Goal: Task Accomplishment & Management: Use online tool/utility

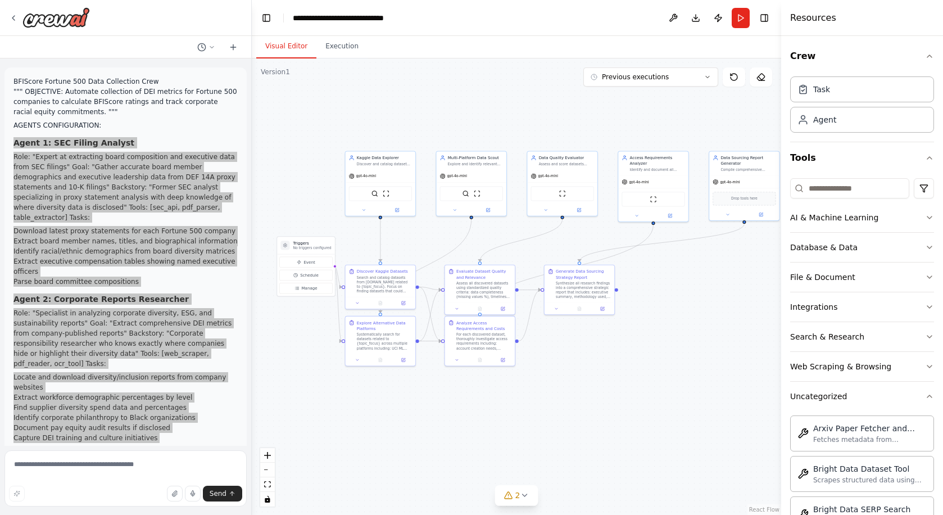
scroll to position [530, 0]
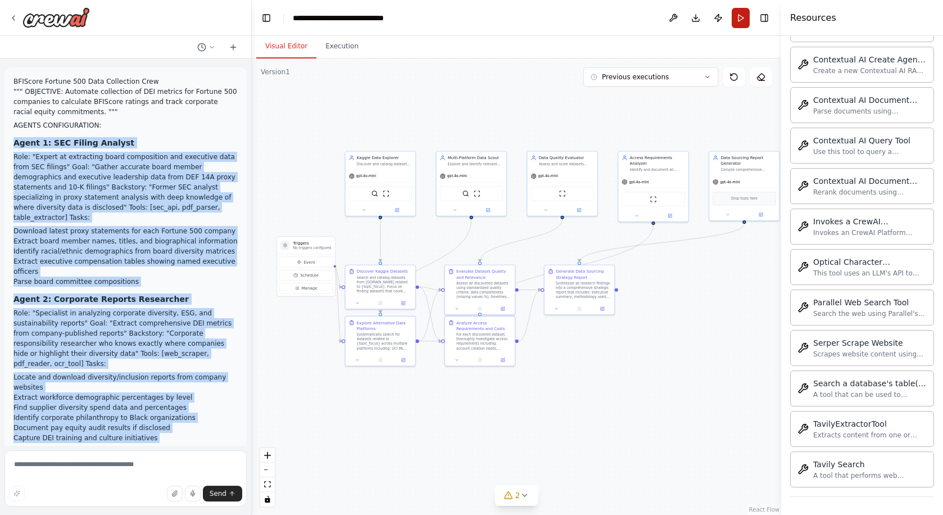
click at [739, 20] on button "Run" at bounding box center [741, 18] width 18 height 20
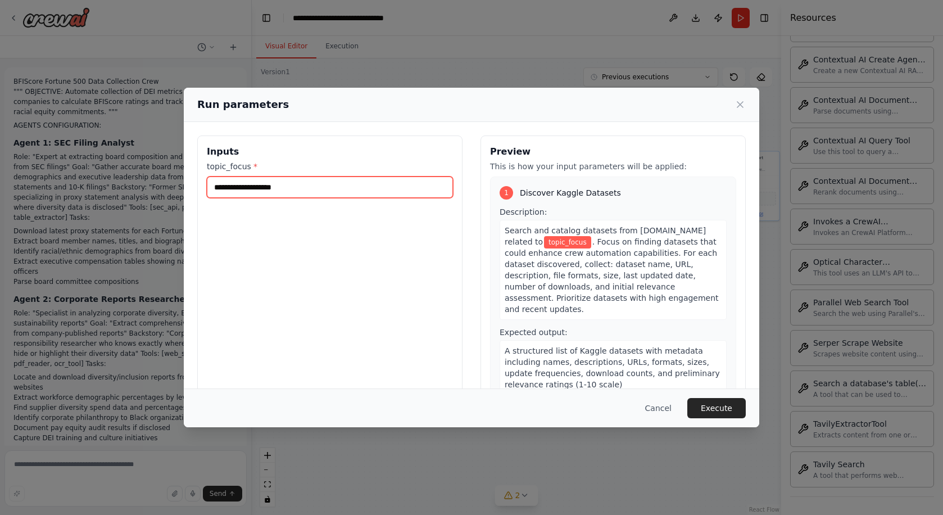
click at [412, 189] on input "topic_focus *" at bounding box center [330, 186] width 246 height 21
type input "*"
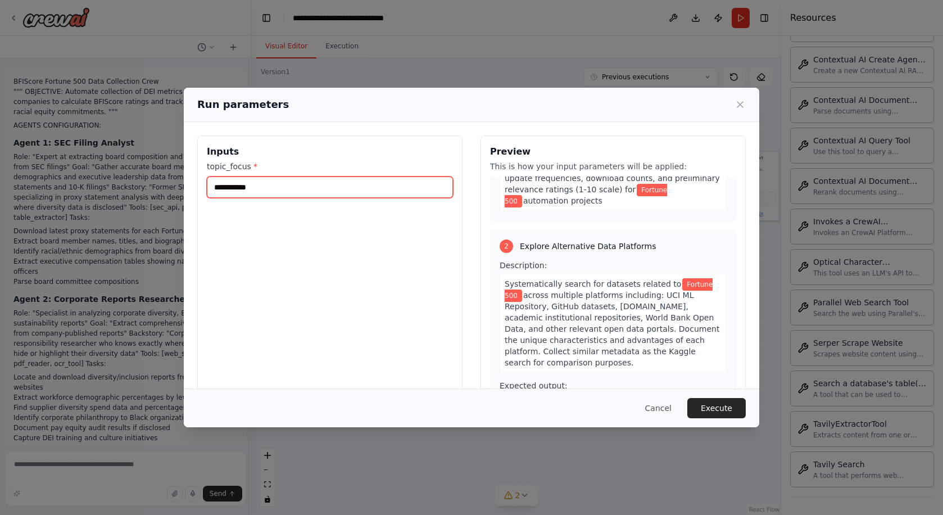
scroll to position [217, 0]
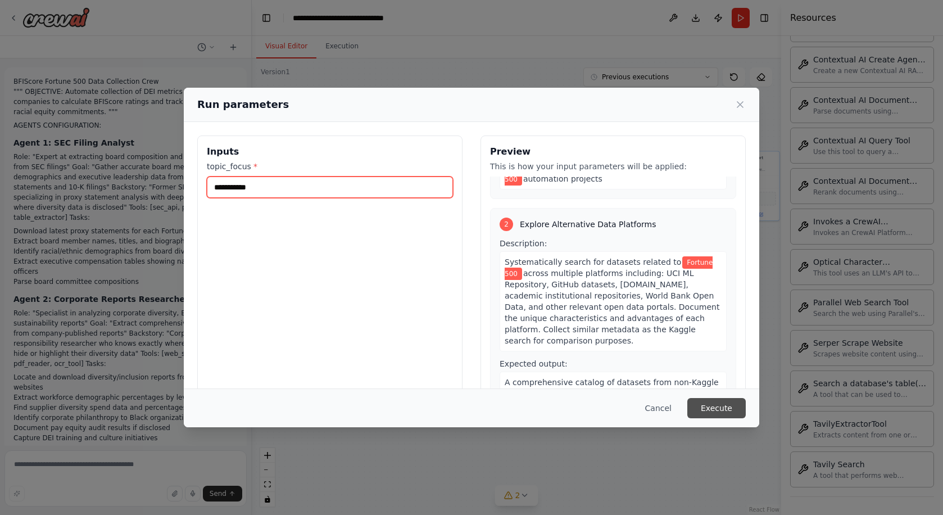
type input "**********"
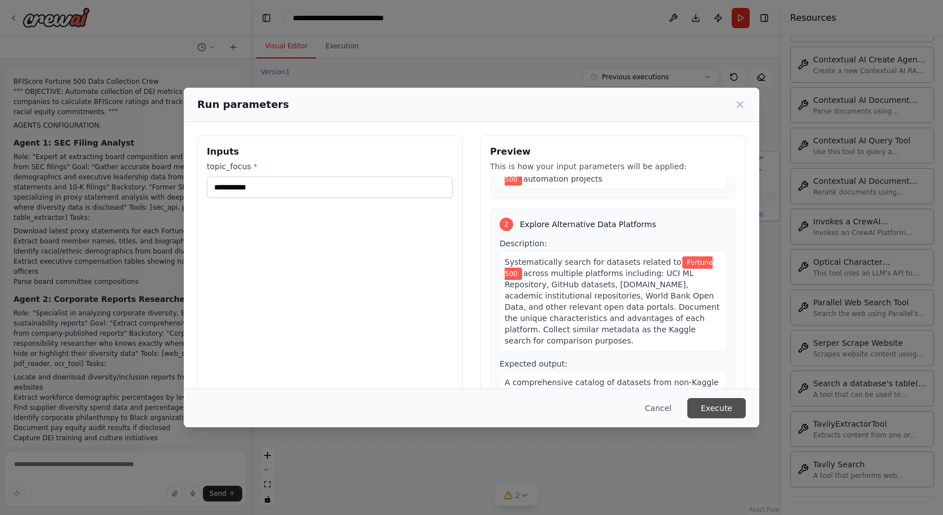
click at [715, 409] on button "Execute" at bounding box center [716, 408] width 58 height 20
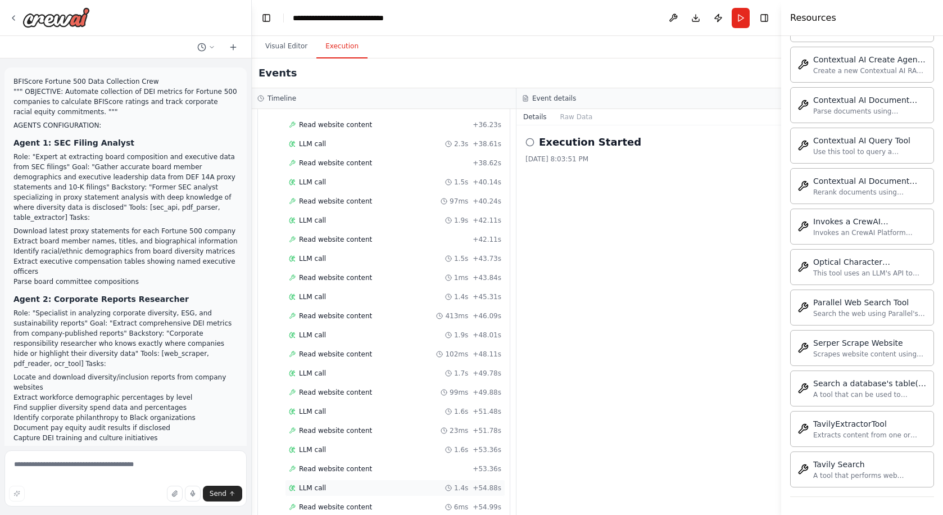
scroll to position [1993, 0]
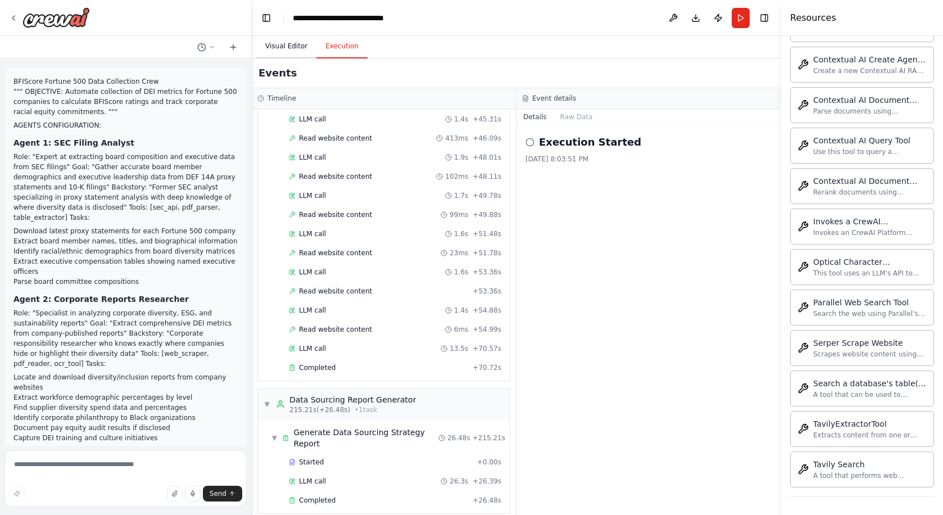
click at [292, 38] on button "Visual Editor" at bounding box center [286, 47] width 60 height 24
click at [333, 42] on button "Execution" at bounding box center [341, 47] width 51 height 24
click at [267, 400] on span "▼" at bounding box center [267, 404] width 7 height 9
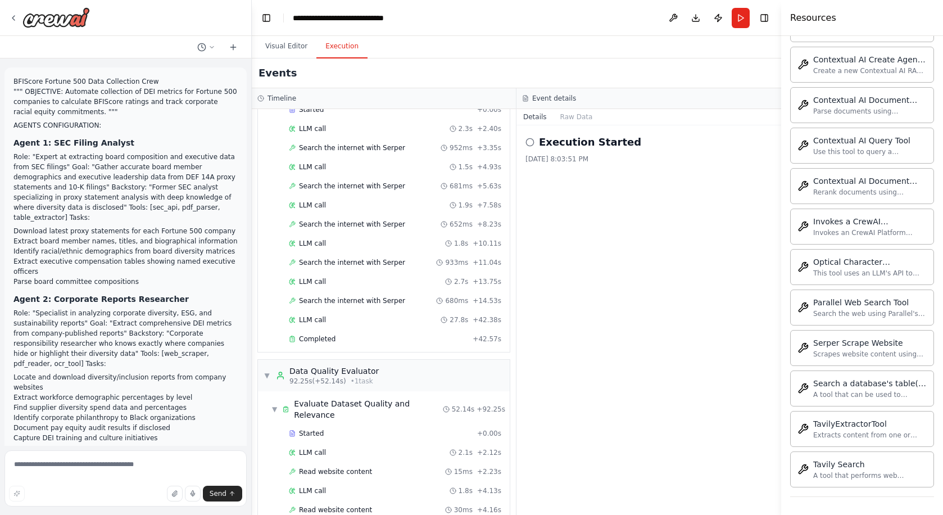
scroll to position [0, 0]
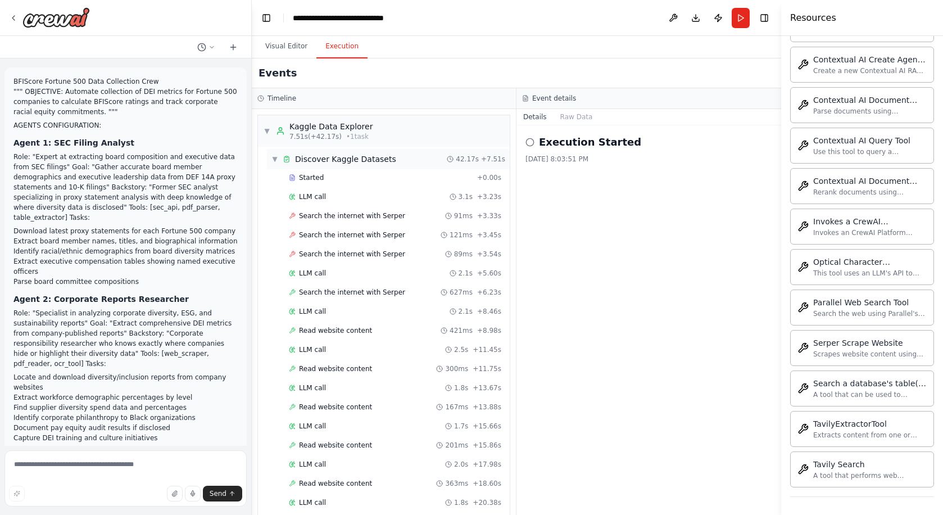
click at [274, 158] on span "▼" at bounding box center [274, 159] width 7 height 9
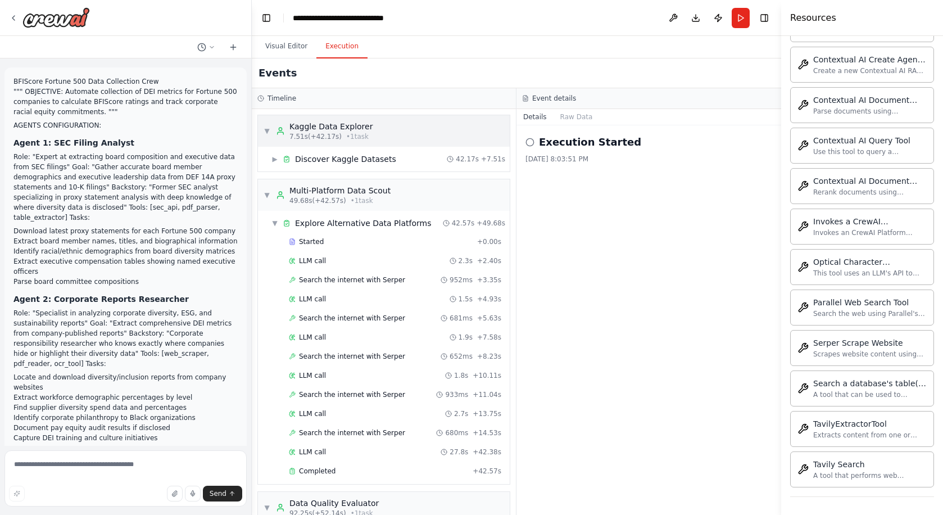
click at [267, 137] on div "▼ Kaggle Data Explorer 7.51s (+42.17s) • 1 task" at bounding box center [318, 131] width 109 height 20
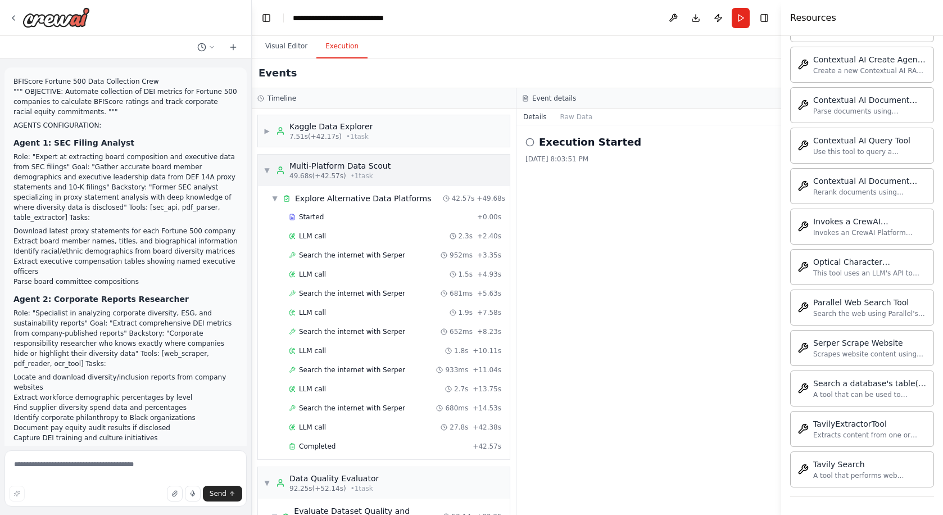
click at [271, 169] on div "▼ Multi-Platform Data Scout 49.68s (+42.57s) • 1 task" at bounding box center [327, 170] width 127 height 20
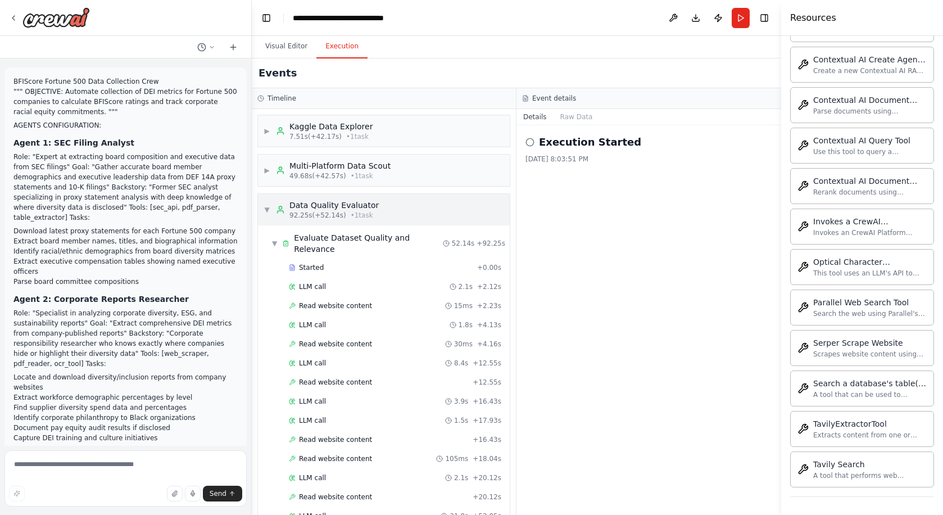
click at [266, 211] on span "▼" at bounding box center [267, 209] width 7 height 9
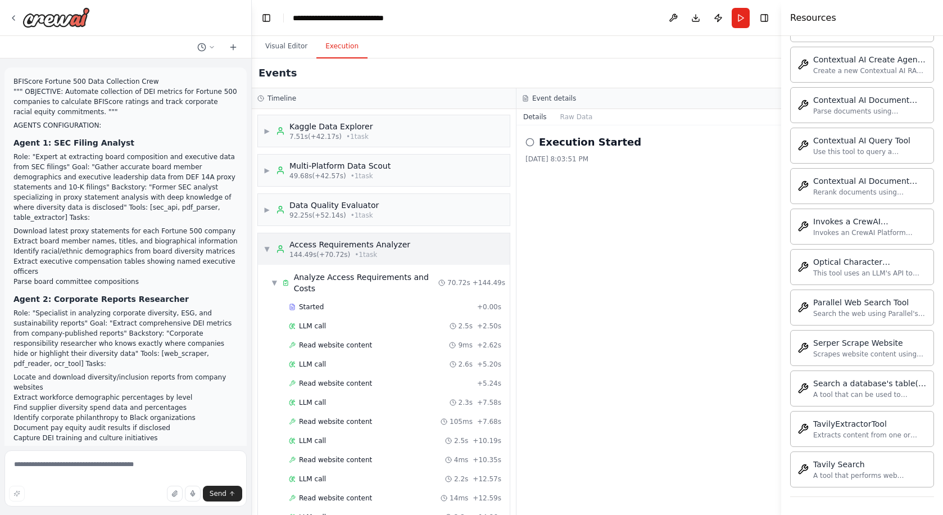
click at [266, 247] on span "▼" at bounding box center [267, 248] width 7 height 9
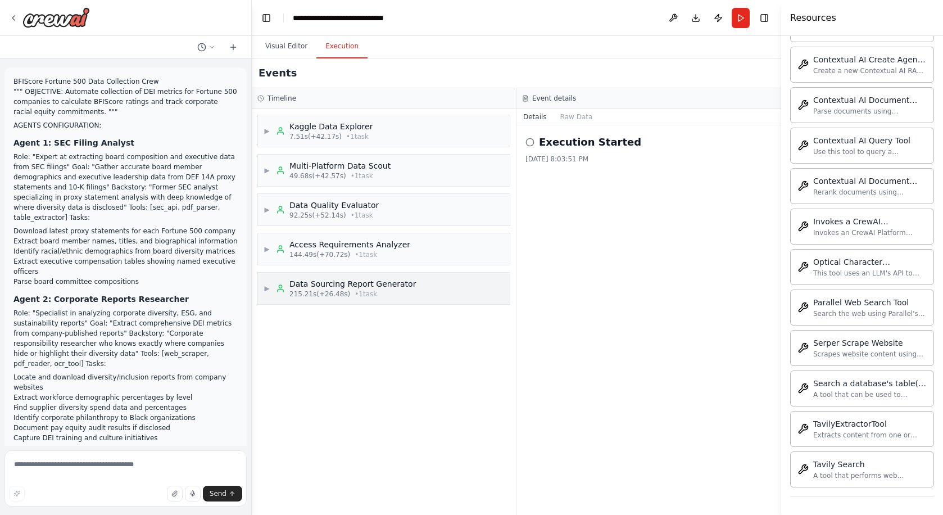
click at [266, 291] on span "▶" at bounding box center [267, 288] width 7 height 9
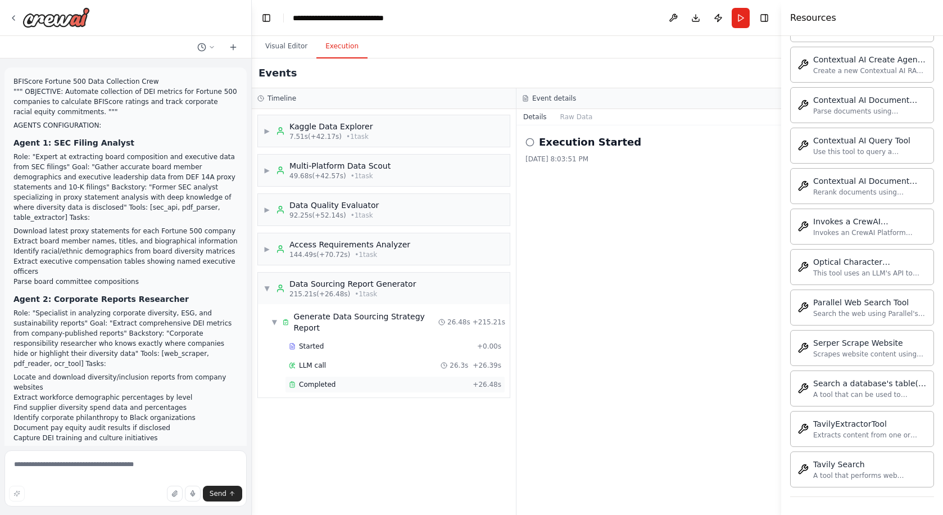
click at [332, 388] on span "Completed" at bounding box center [317, 384] width 37 height 9
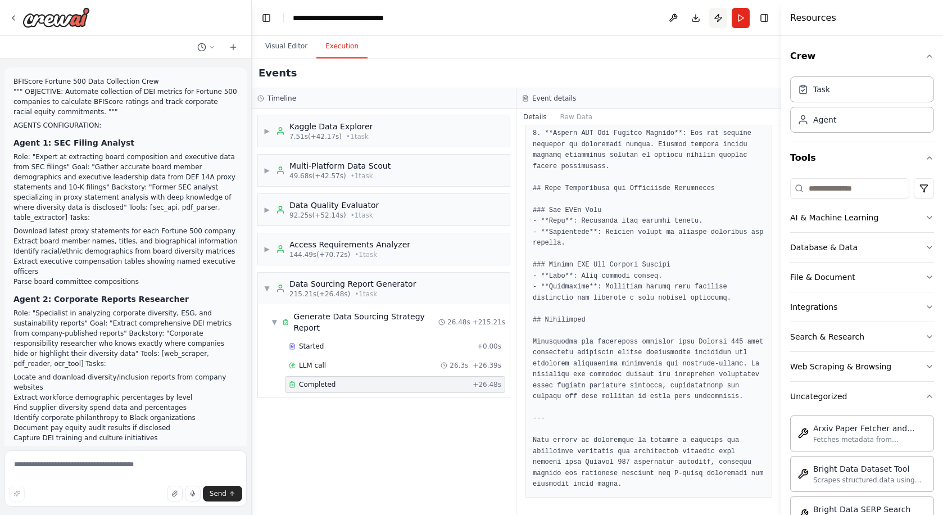
click at [715, 18] on button "Publish" at bounding box center [718, 18] width 18 height 20
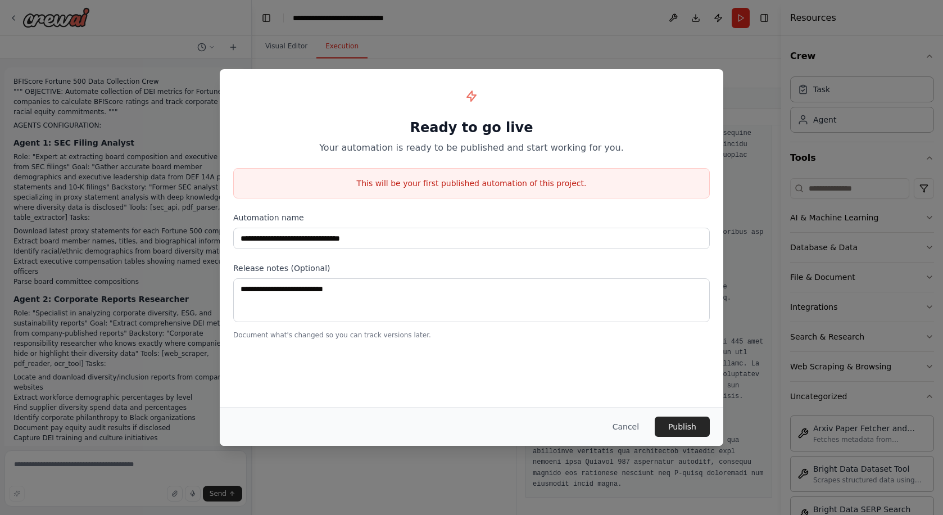
click at [759, 91] on div "**********" at bounding box center [471, 257] width 943 height 515
click at [629, 420] on button "Cancel" at bounding box center [625, 426] width 44 height 20
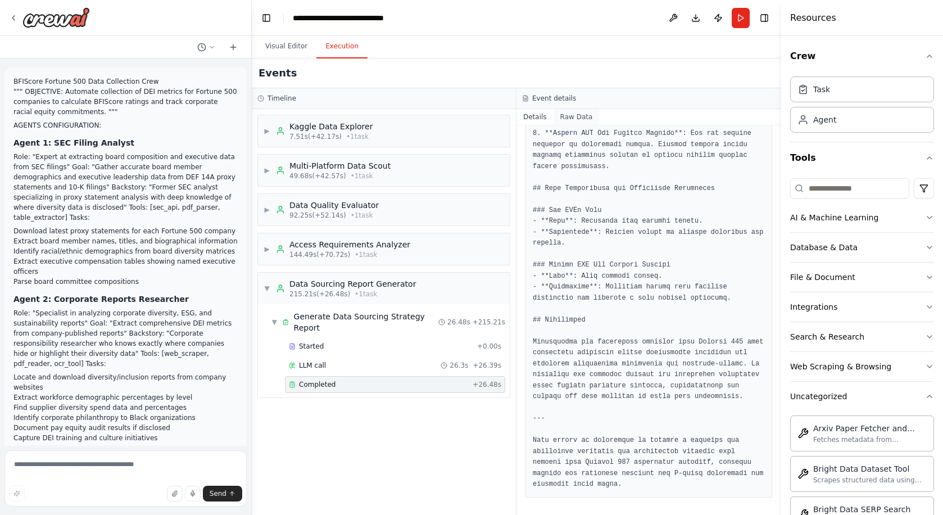
click at [584, 117] on button "Raw Data" at bounding box center [576, 117] width 46 height 16
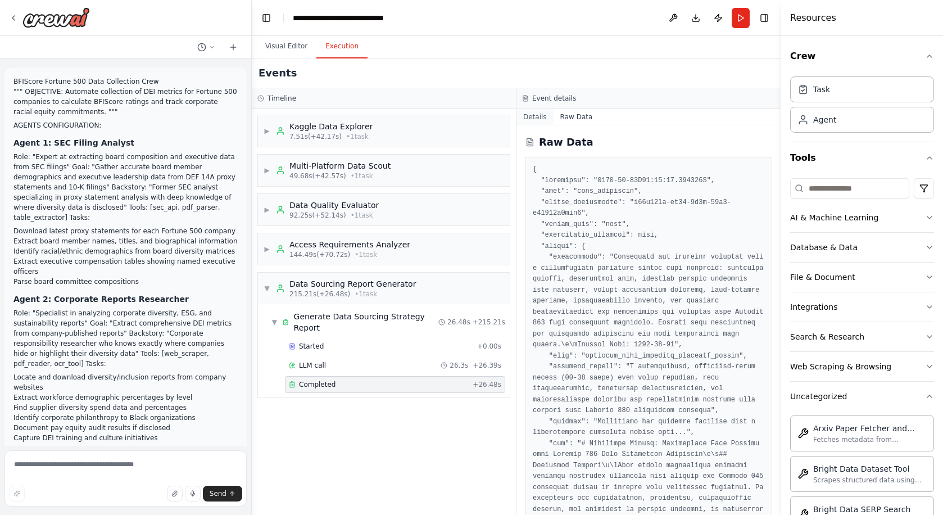
click at [540, 116] on button "Details" at bounding box center [534, 117] width 37 height 16
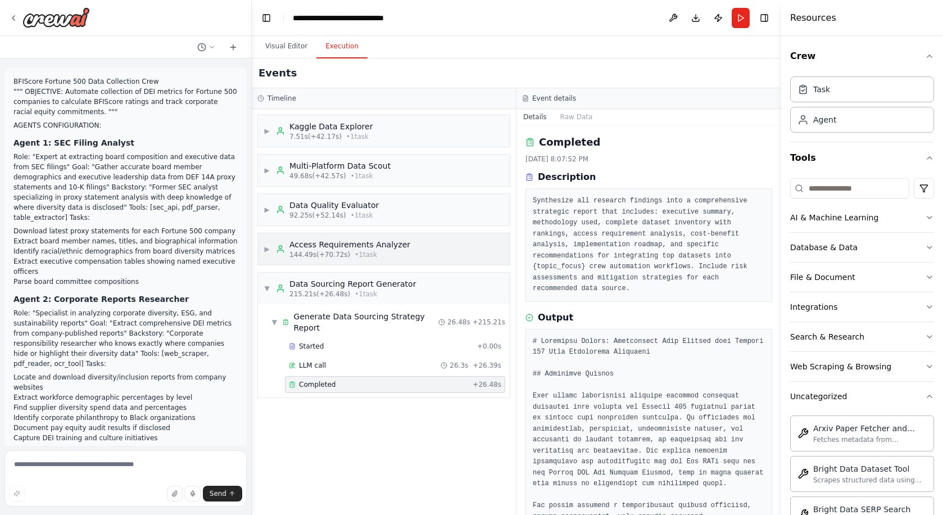
click at [394, 253] on div "144.49s (+70.72s) • 1 task" at bounding box center [349, 254] width 121 height 9
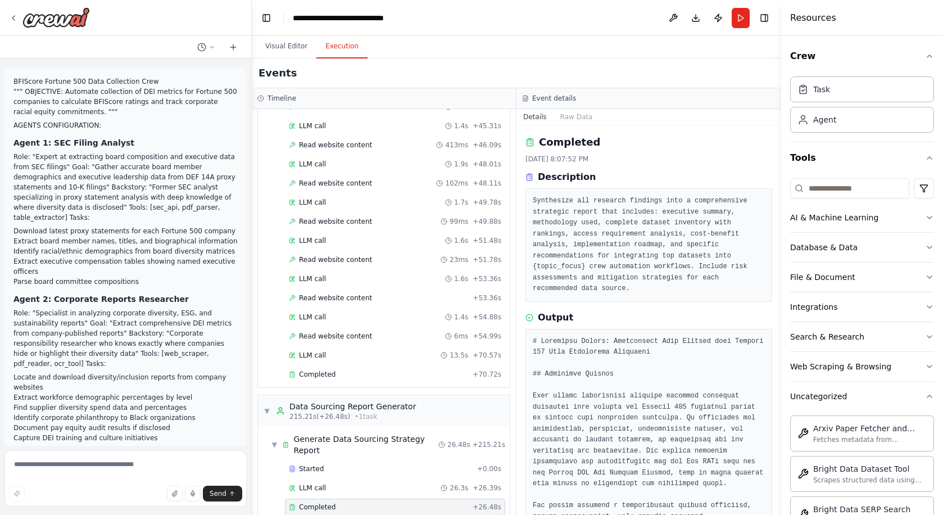
scroll to position [944, 0]
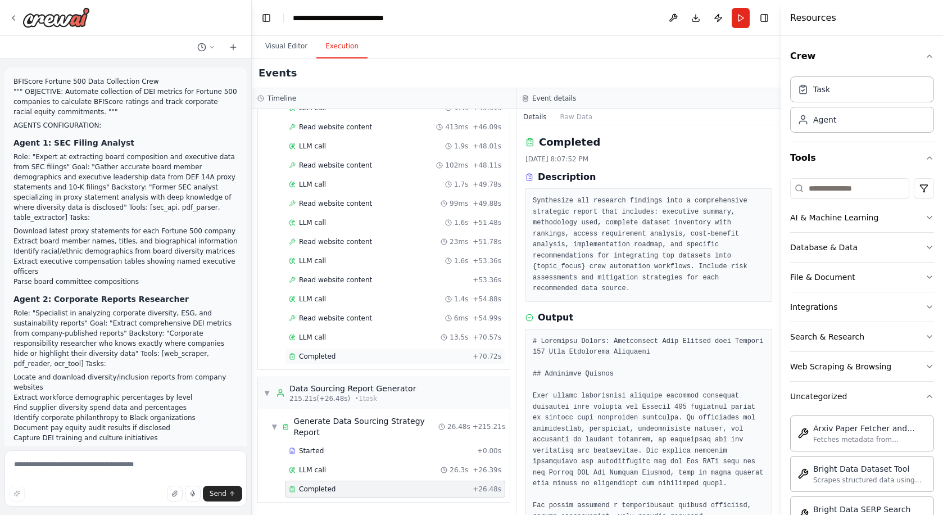
click at [345, 358] on div "Completed" at bounding box center [378, 356] width 179 height 9
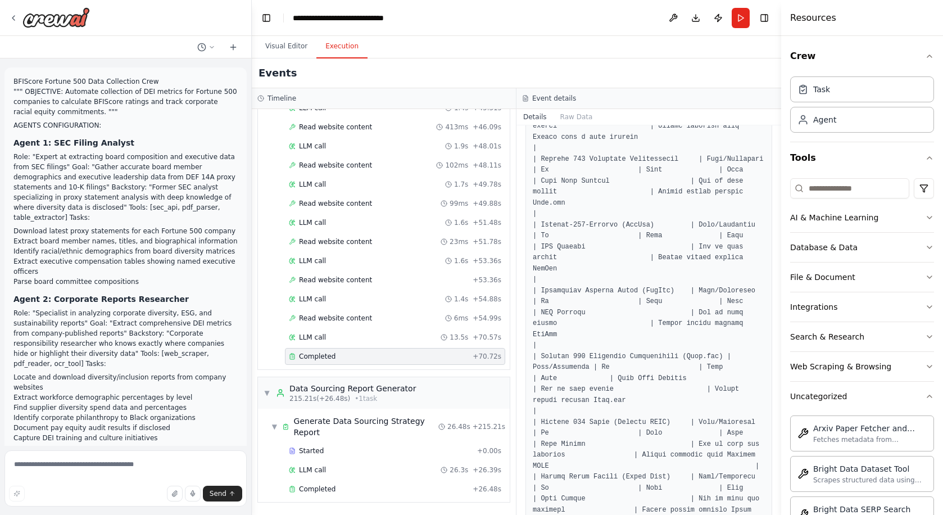
scroll to position [822, 0]
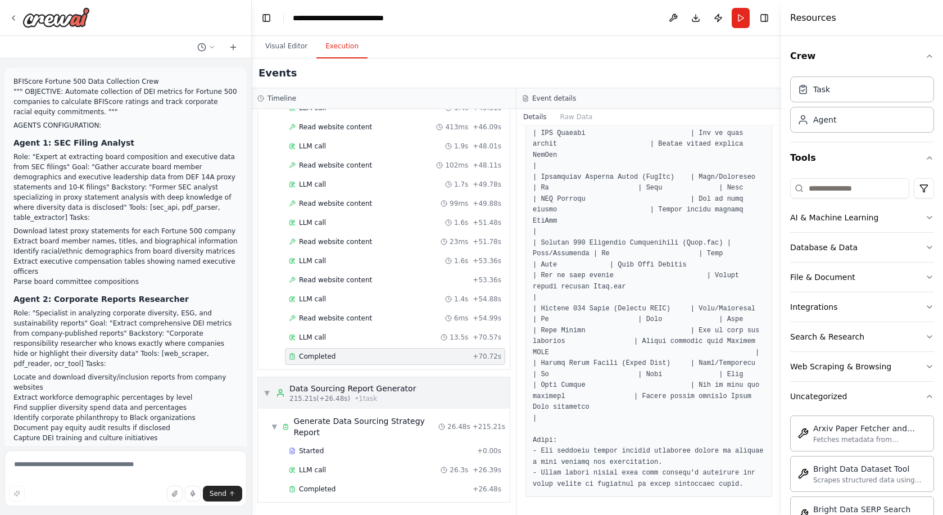
click at [269, 392] on span "▼" at bounding box center [267, 392] width 7 height 9
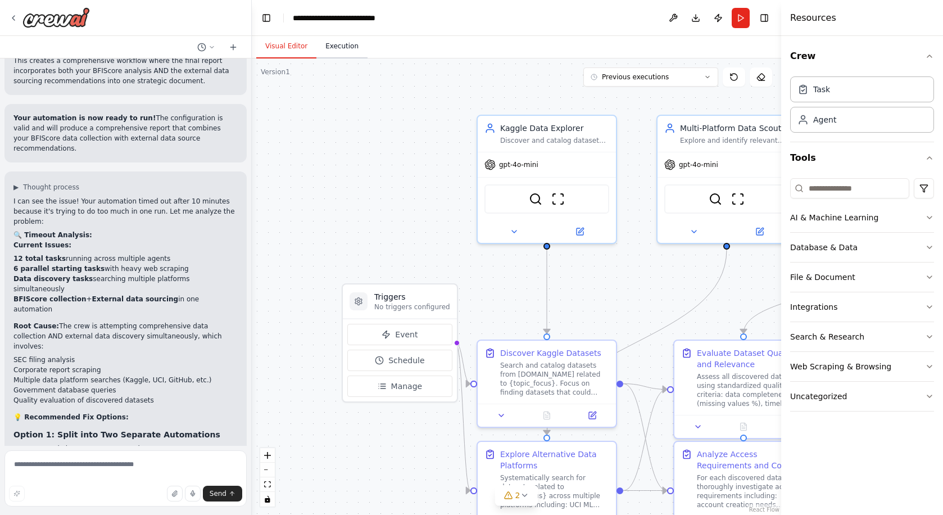
click at [352, 52] on button "Execution" at bounding box center [341, 47] width 51 height 24
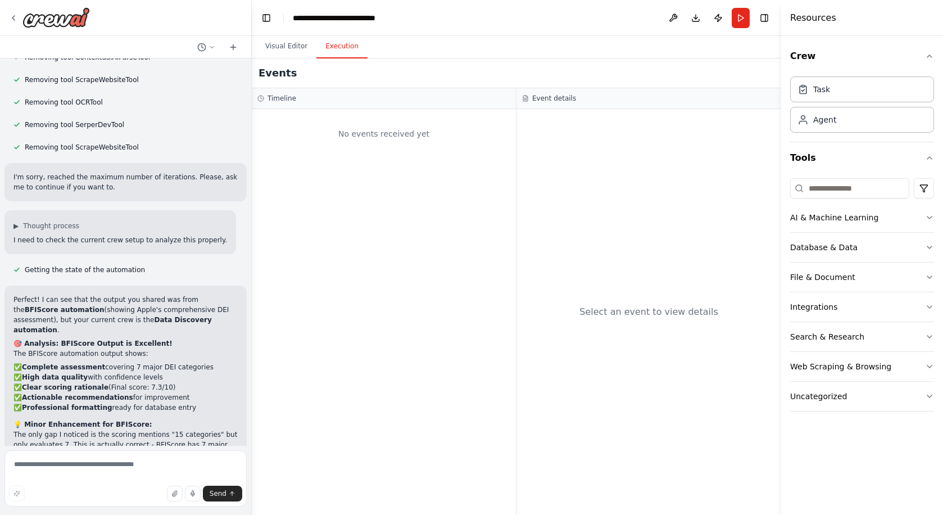
scroll to position [9425, 0]
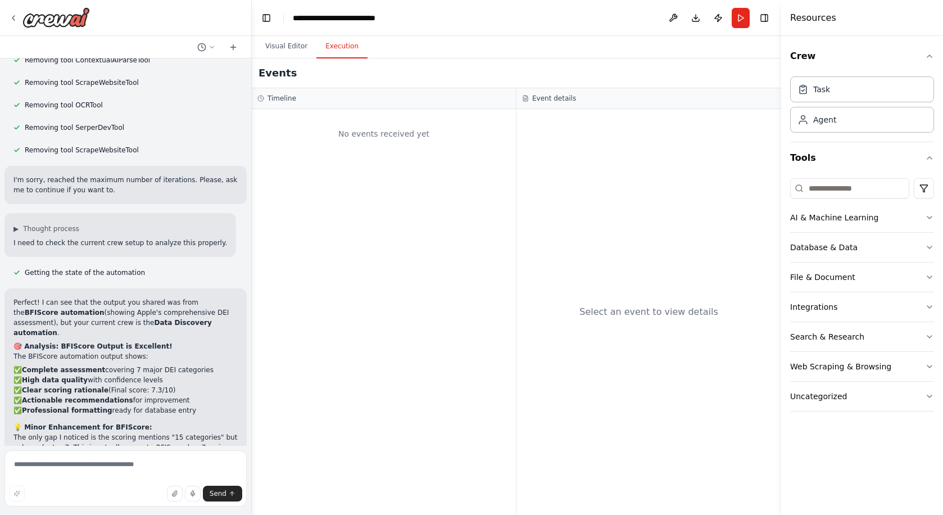
scroll to position [9384, 0]
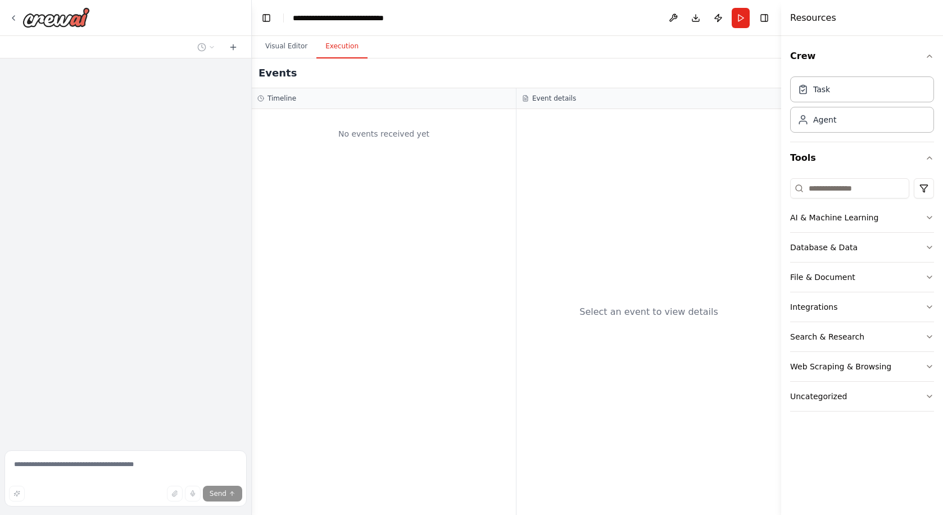
click at [346, 45] on button "Execution" at bounding box center [341, 47] width 51 height 24
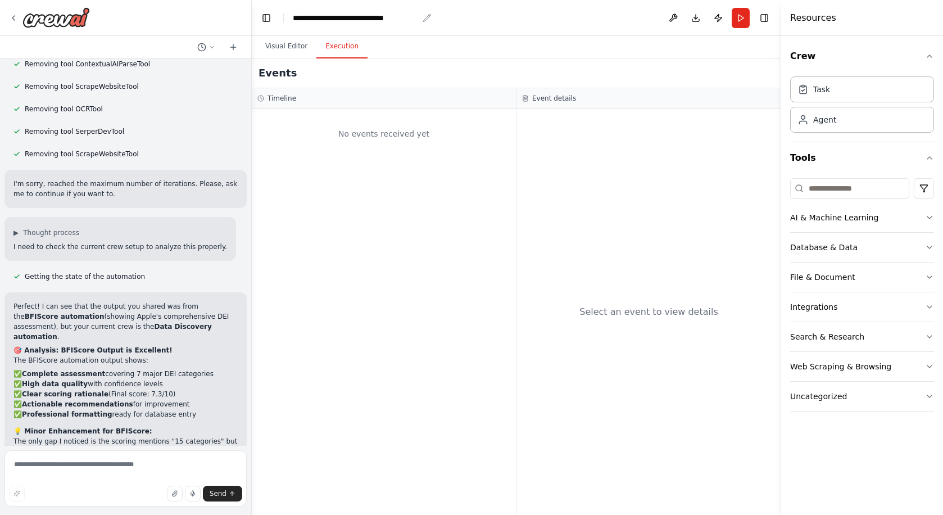
scroll to position [9425, 0]
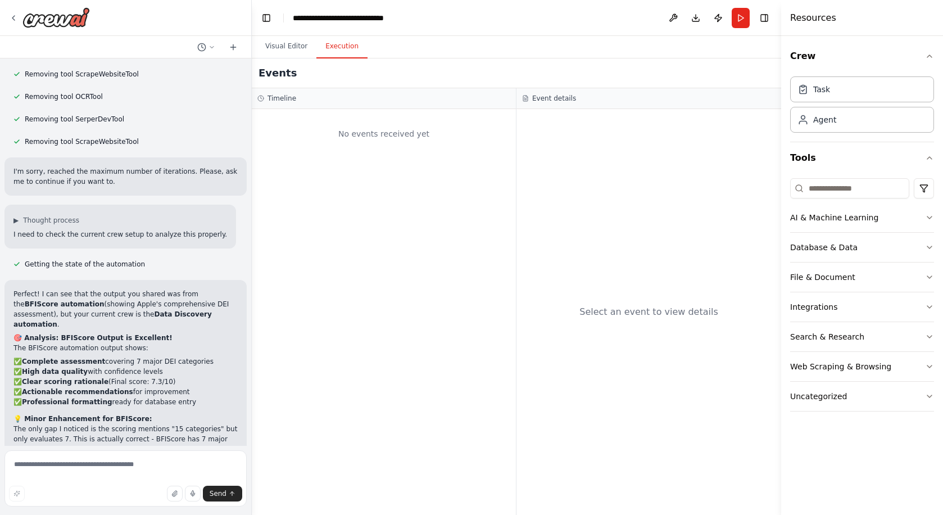
click at [347, 117] on div "No events received yet" at bounding box center [383, 134] width 253 height 38
click at [661, 316] on div "Select an event to view details" at bounding box center [648, 311] width 139 height 13
click at [302, 48] on button "Visual Editor" at bounding box center [286, 47] width 60 height 24
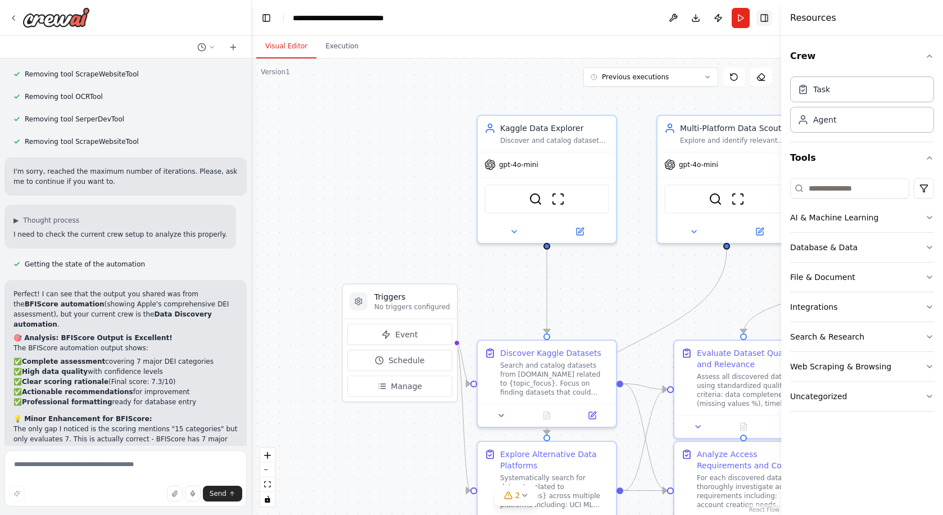
click at [766, 17] on button "Toggle Right Sidebar" at bounding box center [764, 18] width 16 height 16
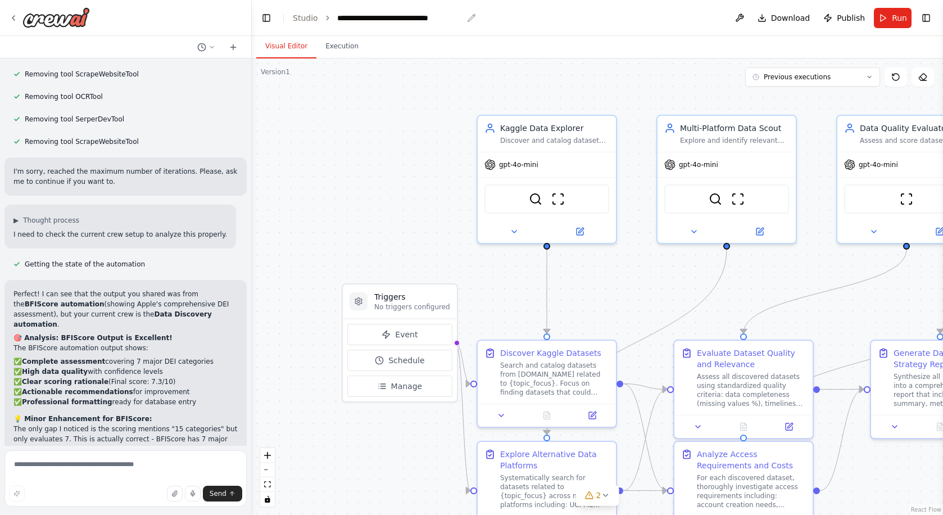
click at [362, 18] on div "**********" at bounding box center [399, 17] width 125 height 11
click at [302, 18] on link "Studio" at bounding box center [305, 17] width 25 height 9
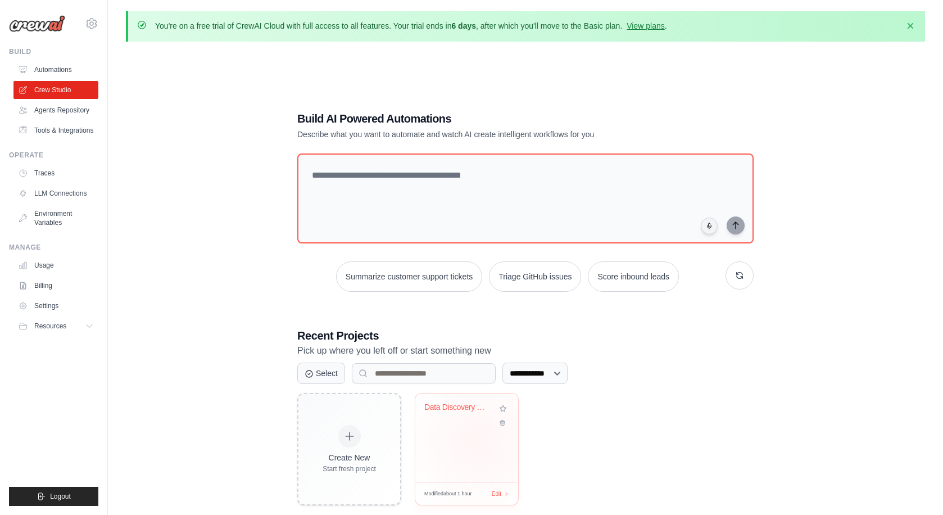
click at [474, 439] on div "Data Discovery & Evaluation Crew" at bounding box center [466, 437] width 103 height 89
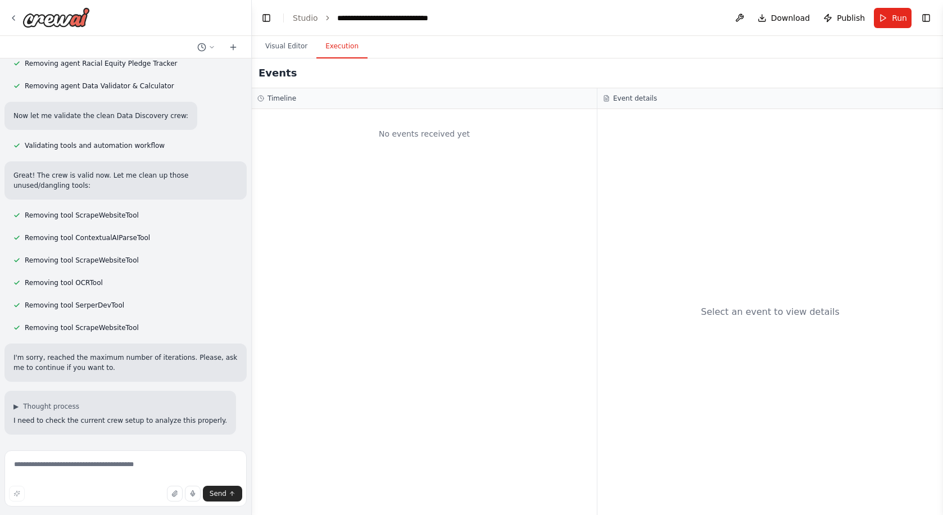
click at [348, 49] on button "Execution" at bounding box center [341, 47] width 51 height 24
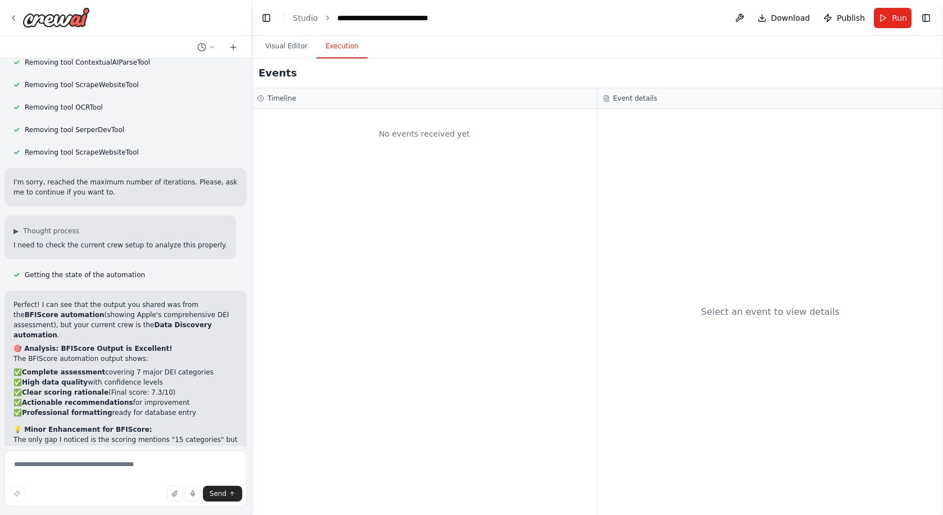
scroll to position [9425, 0]
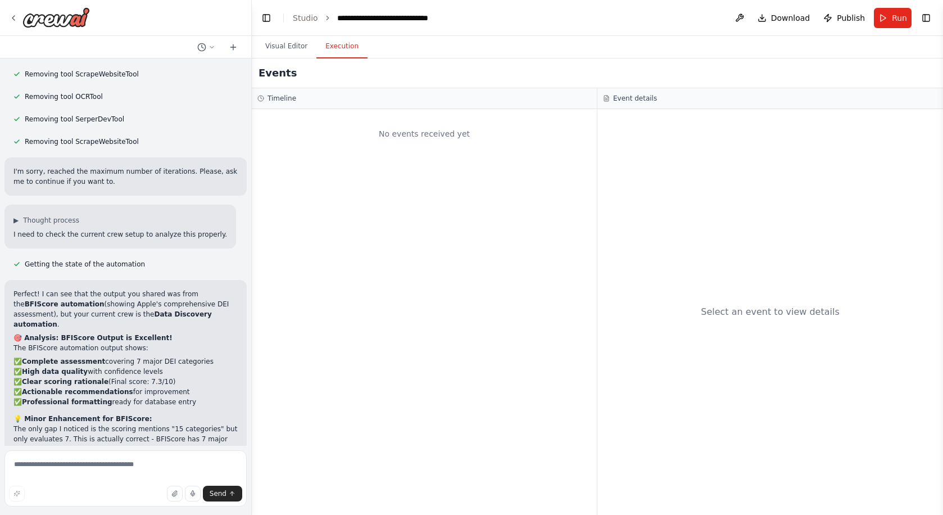
click at [415, 154] on div "No events received yet" at bounding box center [424, 312] width 345 height 406
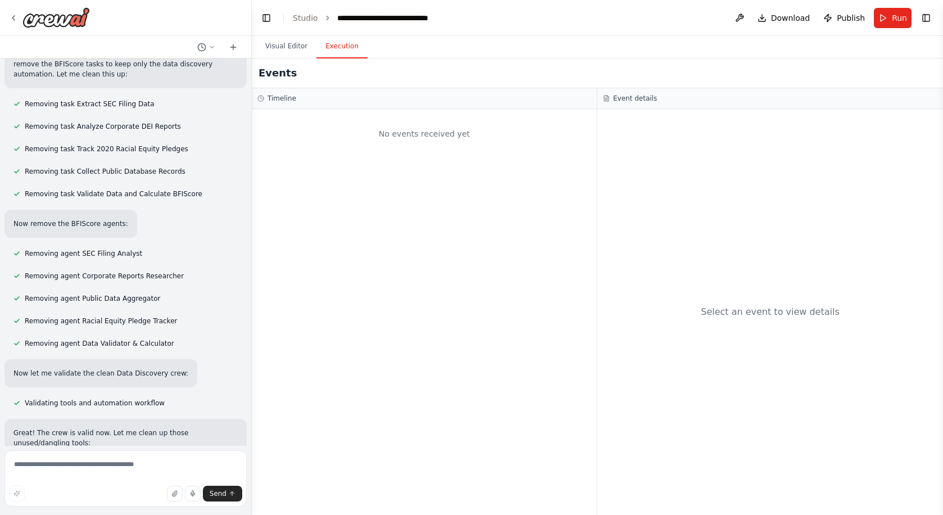
scroll to position [8980, 0]
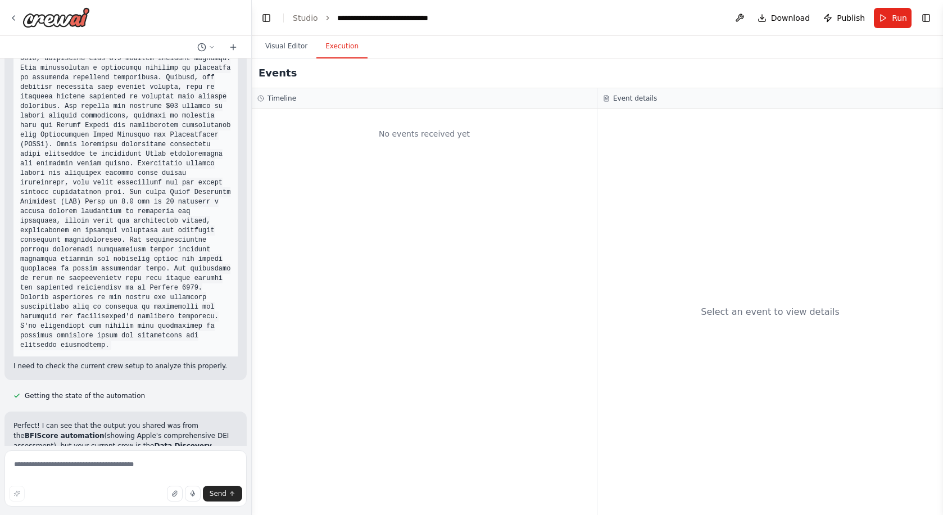
scroll to position [10283, 0]
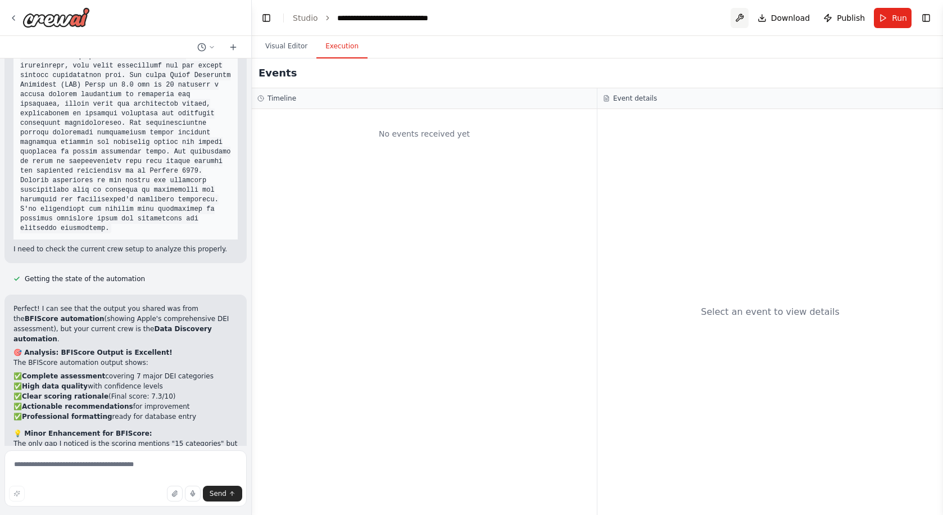
click at [745, 16] on button at bounding box center [739, 18] width 18 height 20
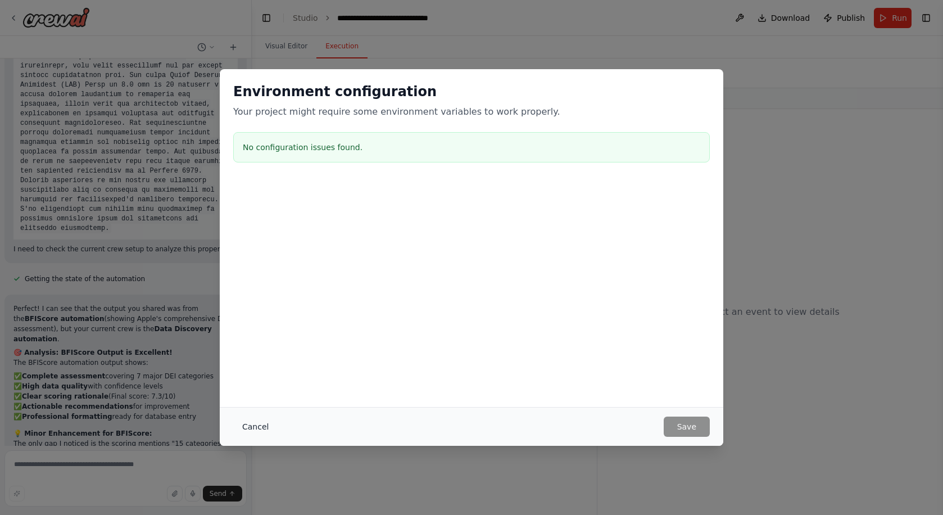
click at [261, 426] on button "Cancel" at bounding box center [255, 426] width 44 height 20
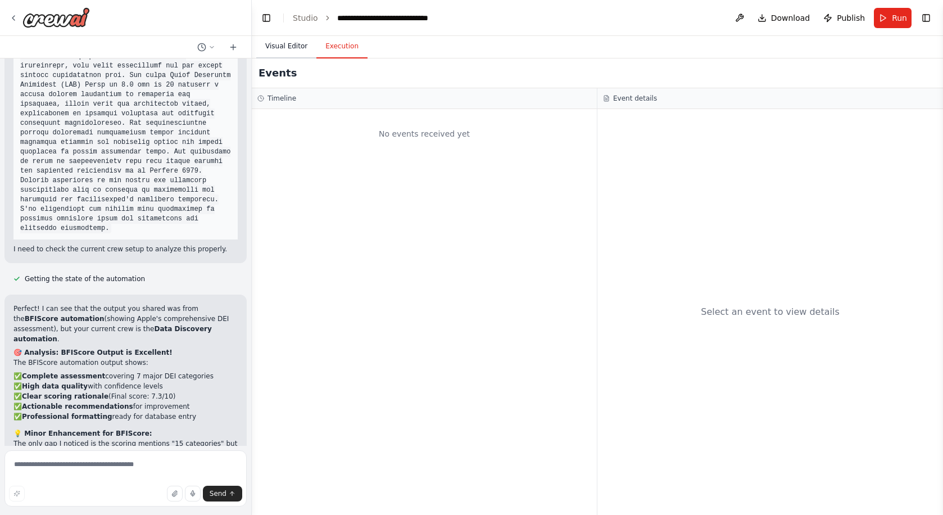
click at [294, 52] on button "Visual Editor" at bounding box center [286, 47] width 60 height 24
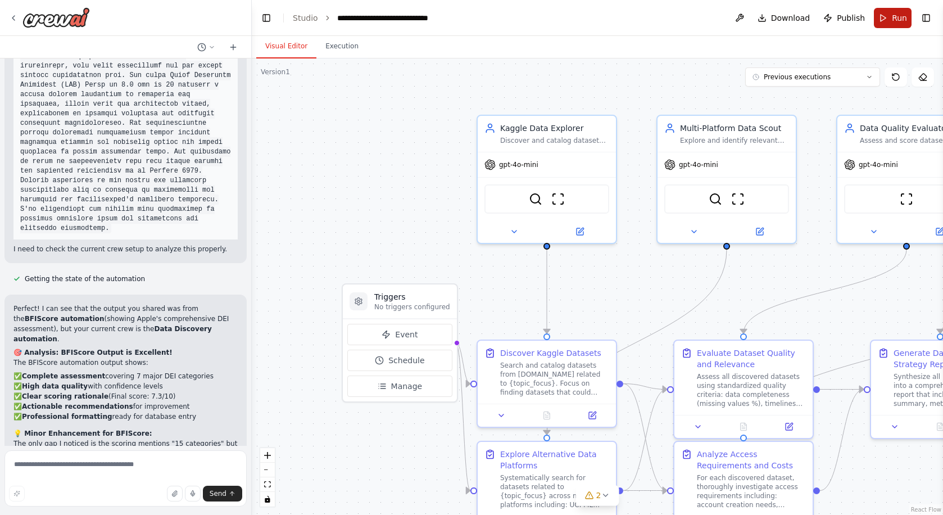
click at [889, 19] on button "Run" at bounding box center [893, 18] width 38 height 20
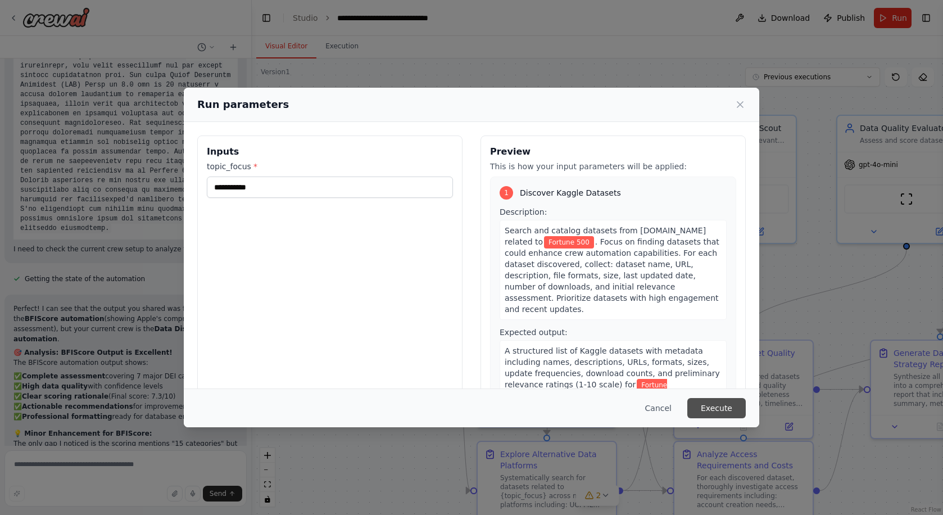
click at [724, 407] on button "Execute" at bounding box center [716, 408] width 58 height 20
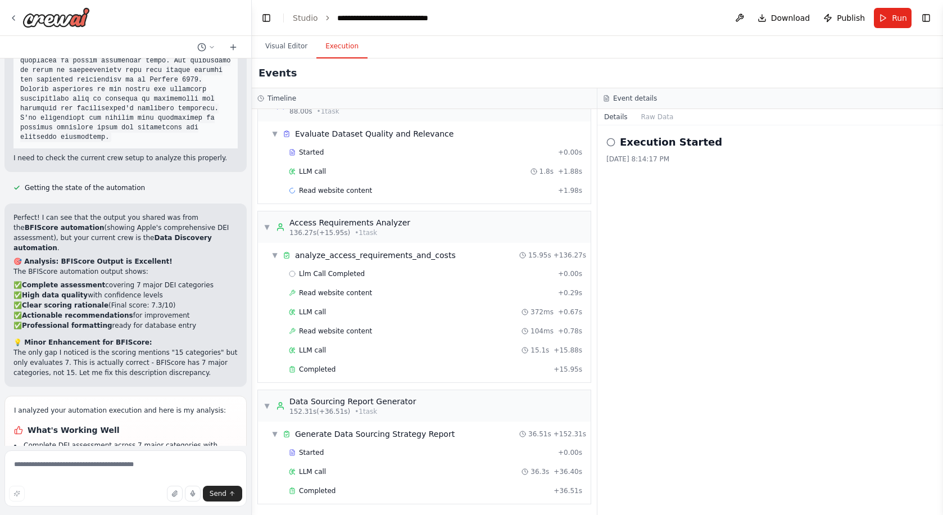
scroll to position [614, 0]
click at [108, 474] on textarea at bounding box center [125, 478] width 242 height 56
click at [325, 489] on span "Completed" at bounding box center [317, 488] width 37 height 9
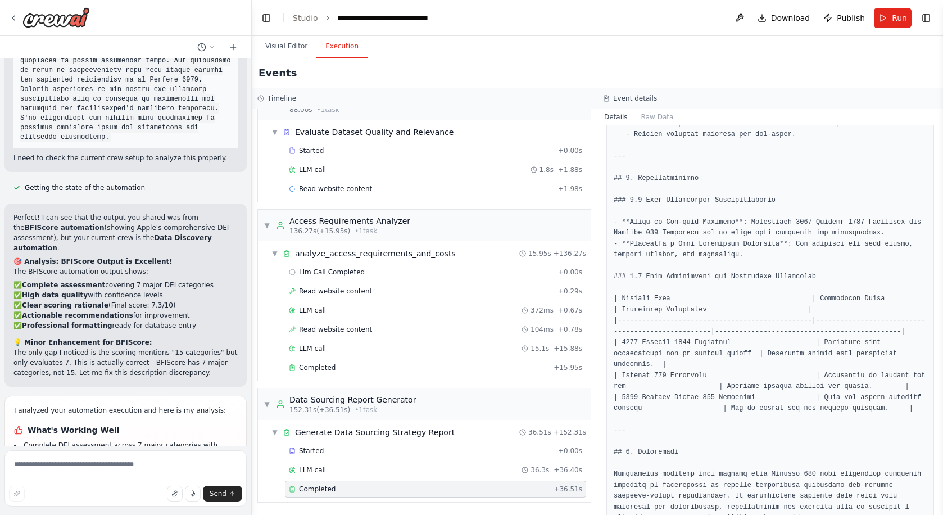
scroll to position [2257, 0]
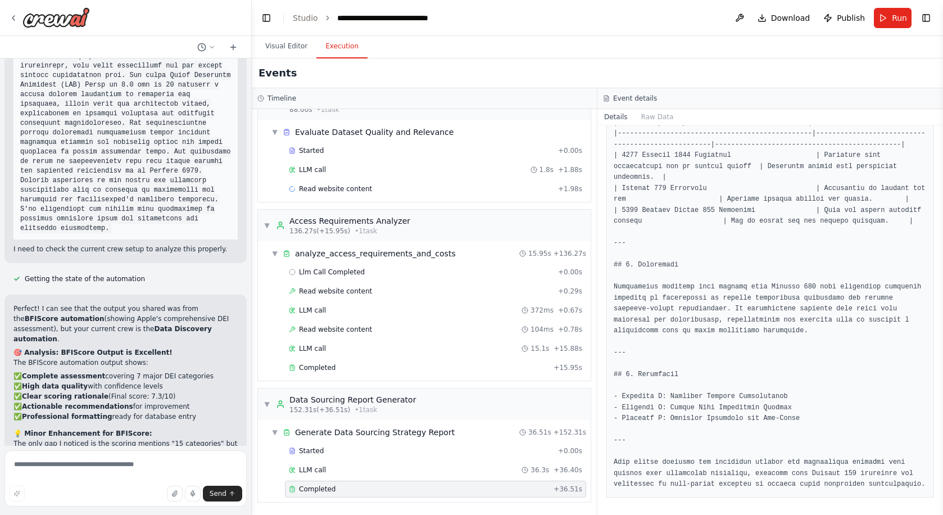
scroll to position [10327, 0]
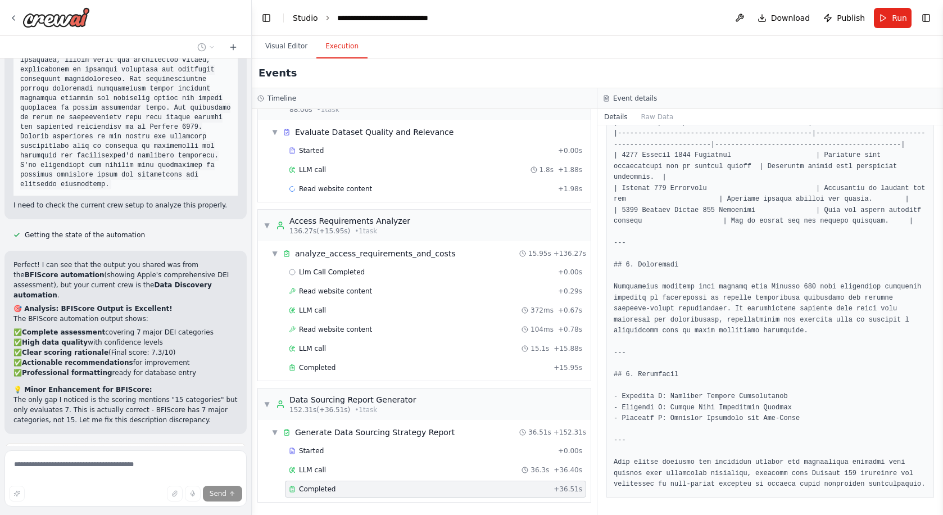
click at [310, 18] on link "Studio" at bounding box center [305, 17] width 25 height 9
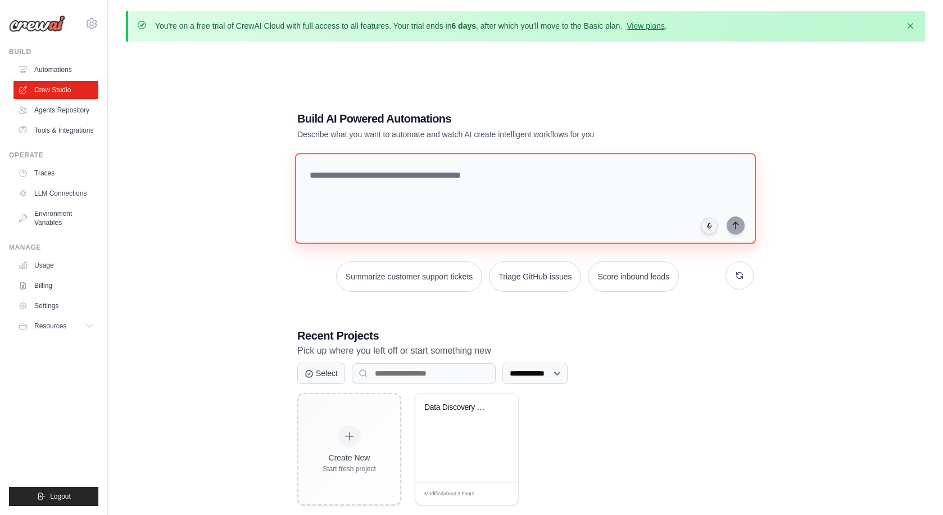
click at [439, 187] on textarea at bounding box center [525, 198] width 461 height 91
paste textarea "**********"
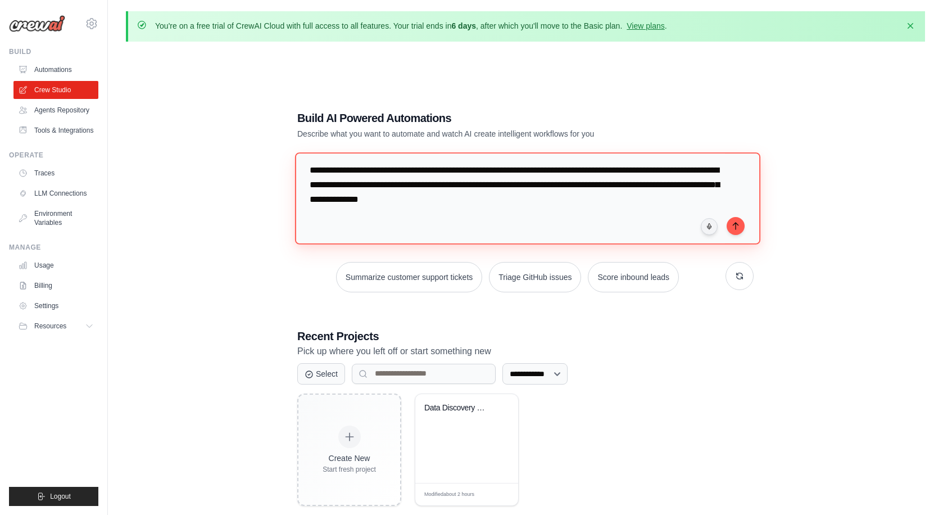
scroll to position [7092, 0]
drag, startPoint x: 584, startPoint y: 214, endPoint x: 589, endPoint y: 173, distance: 40.7
click at [589, 173] on textarea at bounding box center [527, 198] width 465 height 92
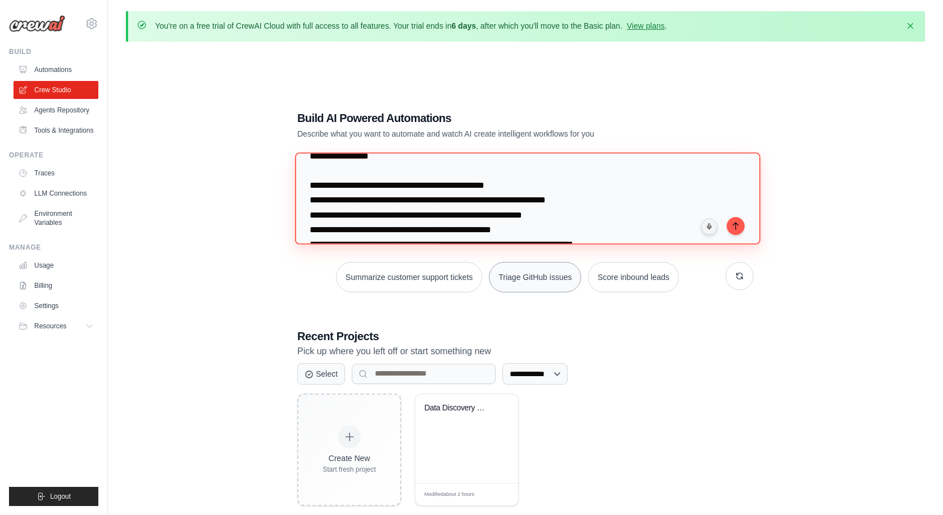
scroll to position [7062, 0]
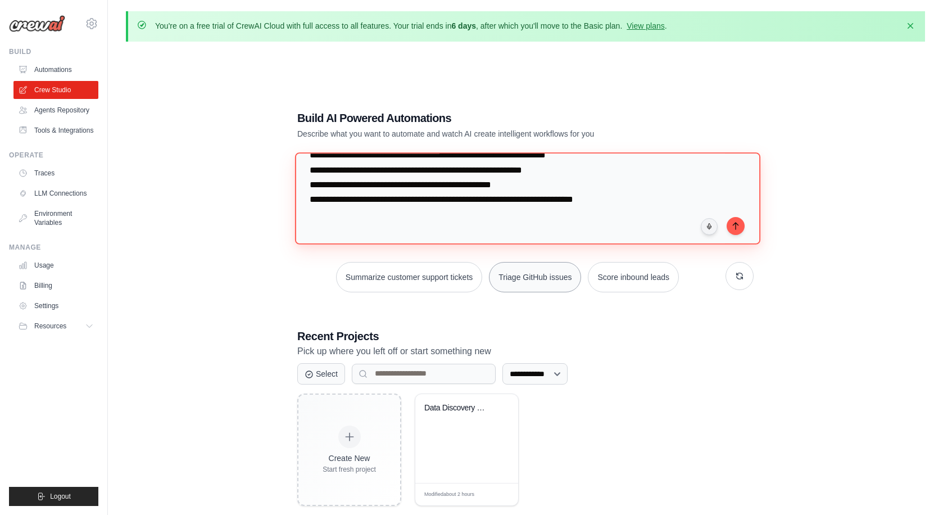
drag, startPoint x: 443, startPoint y: 183, endPoint x: 528, endPoint y: 290, distance: 136.0
click at [528, 290] on div "Summarize customer support tickets Triage GitHub issues Score inbound leads" at bounding box center [525, 222] width 456 height 139
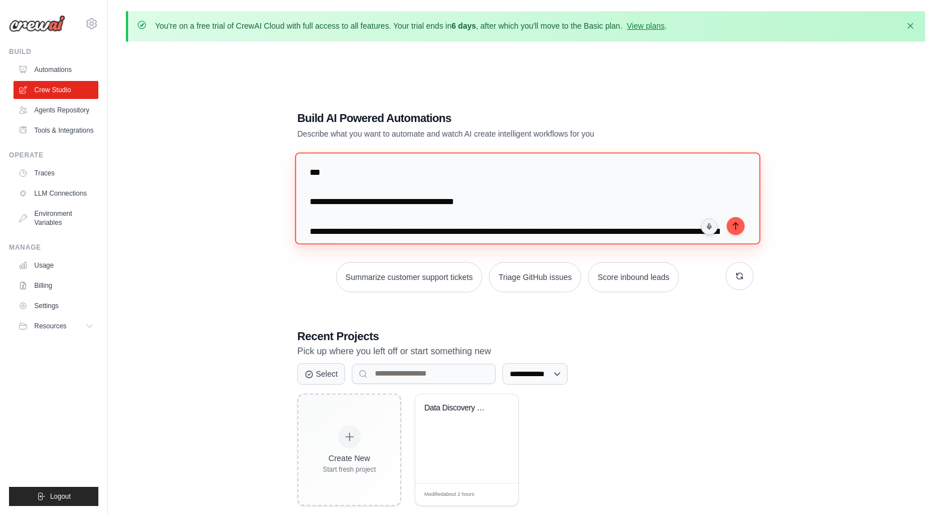
scroll to position [6289, 0]
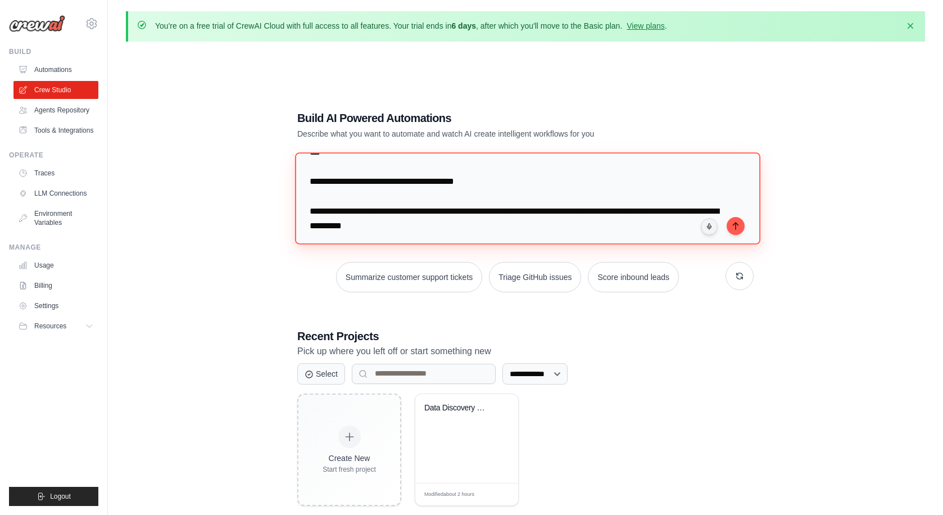
drag, startPoint x: 502, startPoint y: 198, endPoint x: 509, endPoint y: 175, distance: 24.4
click at [509, 175] on textarea at bounding box center [527, 198] width 465 height 92
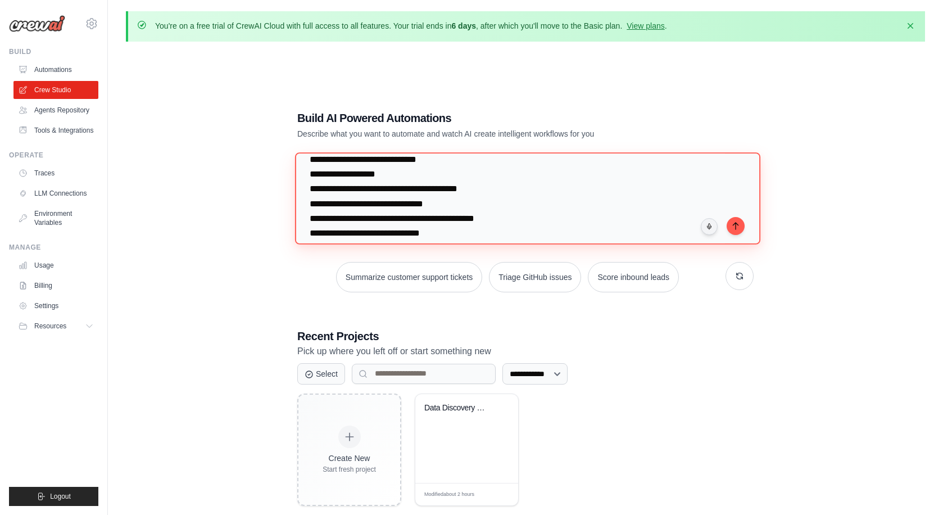
scroll to position [0, 0]
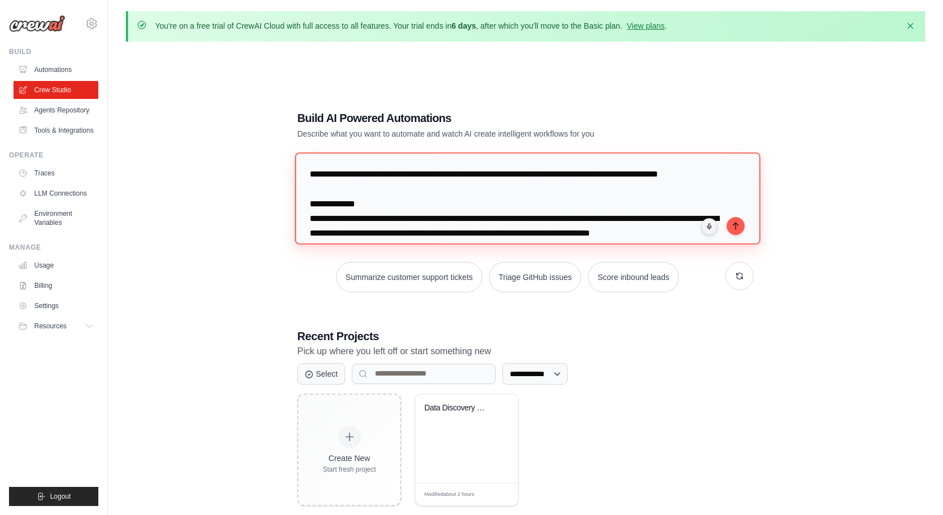
drag, startPoint x: 364, startPoint y: 195, endPoint x: 352, endPoint y: 166, distance: 31.7
click at [352, 166] on textarea at bounding box center [527, 198] width 465 height 92
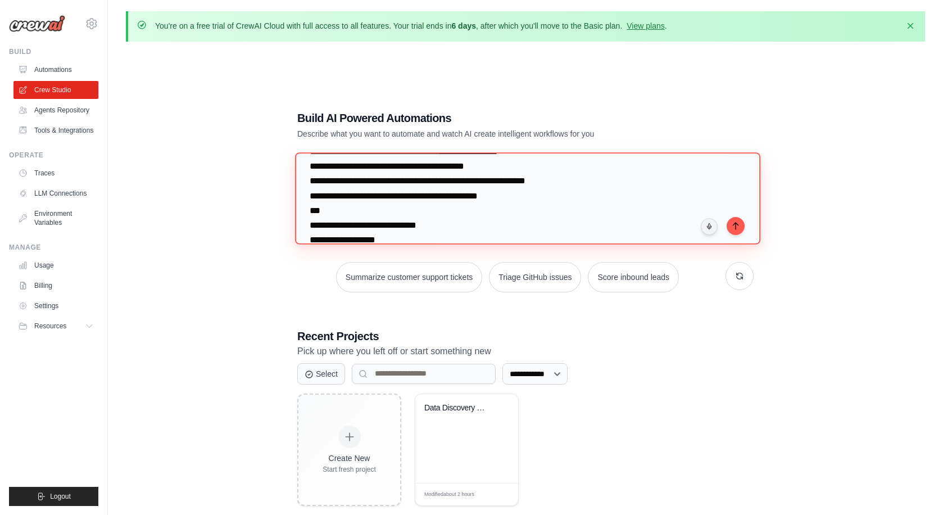
scroll to position [393, 0]
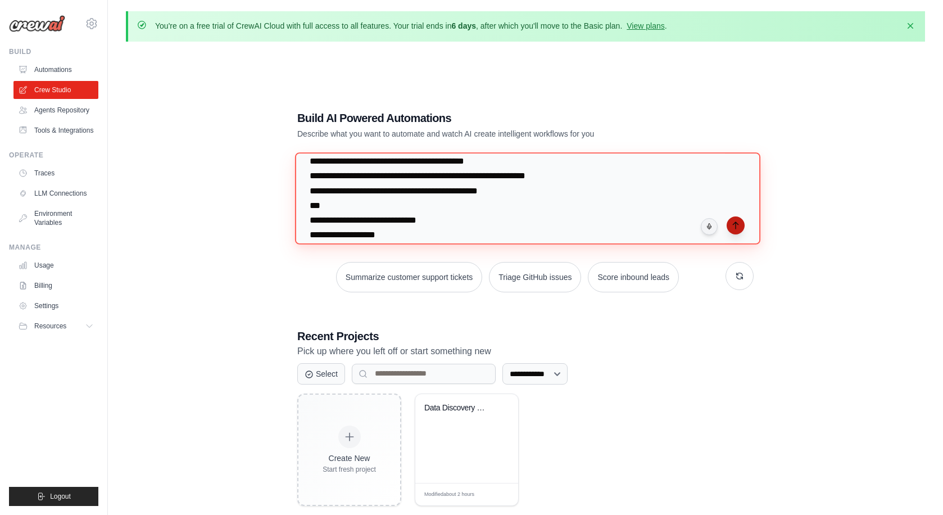
type textarea "**********"
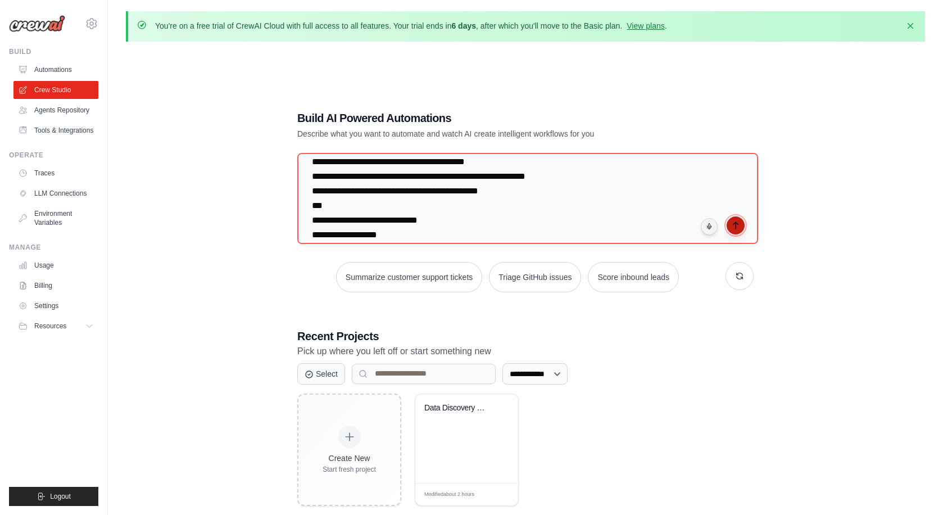
click at [733, 225] on icon "submit" at bounding box center [735, 225] width 9 height 9
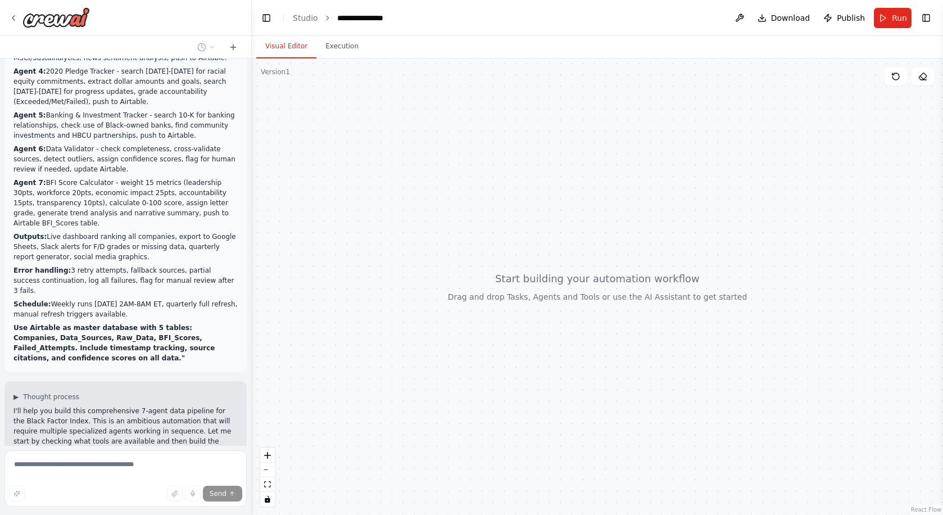
scroll to position [4596, 0]
